Goal: Check status: Check status

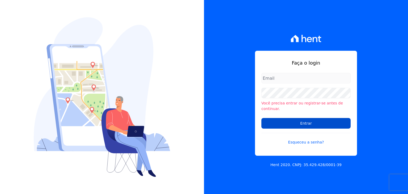
type input "[PERSON_NAME][EMAIL_ADDRESS][DOMAIN_NAME]"
click at [302, 123] on input "Entrar" at bounding box center [305, 123] width 89 height 11
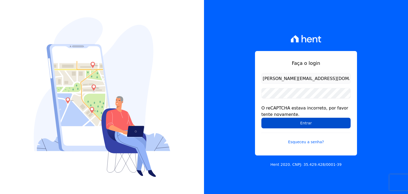
click at [303, 127] on input "Entrar" at bounding box center [305, 123] width 89 height 11
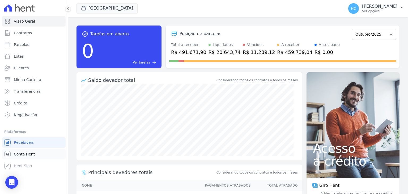
click at [18, 154] on span "Conta Hent" at bounding box center [24, 153] width 21 height 5
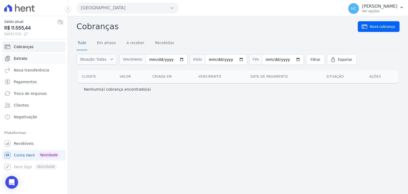
click at [22, 53] on link "Extrato" at bounding box center [33, 58] width 63 height 11
click at [27, 57] on link "Extrato" at bounding box center [33, 58] width 63 height 11
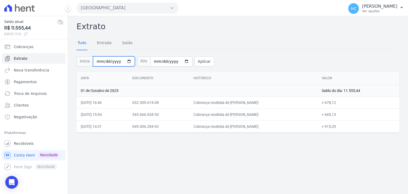
click at [124, 62] on input "2025-10-01" at bounding box center [114, 61] width 42 height 10
type input "2025-09-30"
click at [194, 62] on button "Aplicar" at bounding box center [204, 61] width 20 height 10
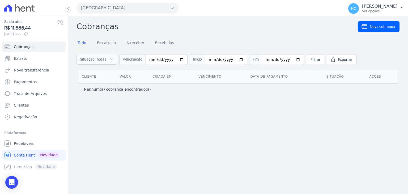
click at [215, 114] on div "Não foi possível acessar o extrato da conta. Por favor, tente novamente mais ta…" at bounding box center [238, 104] width 340 height 177
click at [264, 139] on div "Não foi possível acessar o extrato da conta. Por favor, tente novamente mais ta…" at bounding box center [238, 104] width 340 height 177
click at [274, 130] on div "Não foi possível acessar o extrato da conta. Por favor, tente novamente mais ta…" at bounding box center [238, 104] width 340 height 177
